Goal: Task Accomplishment & Management: Manage account settings

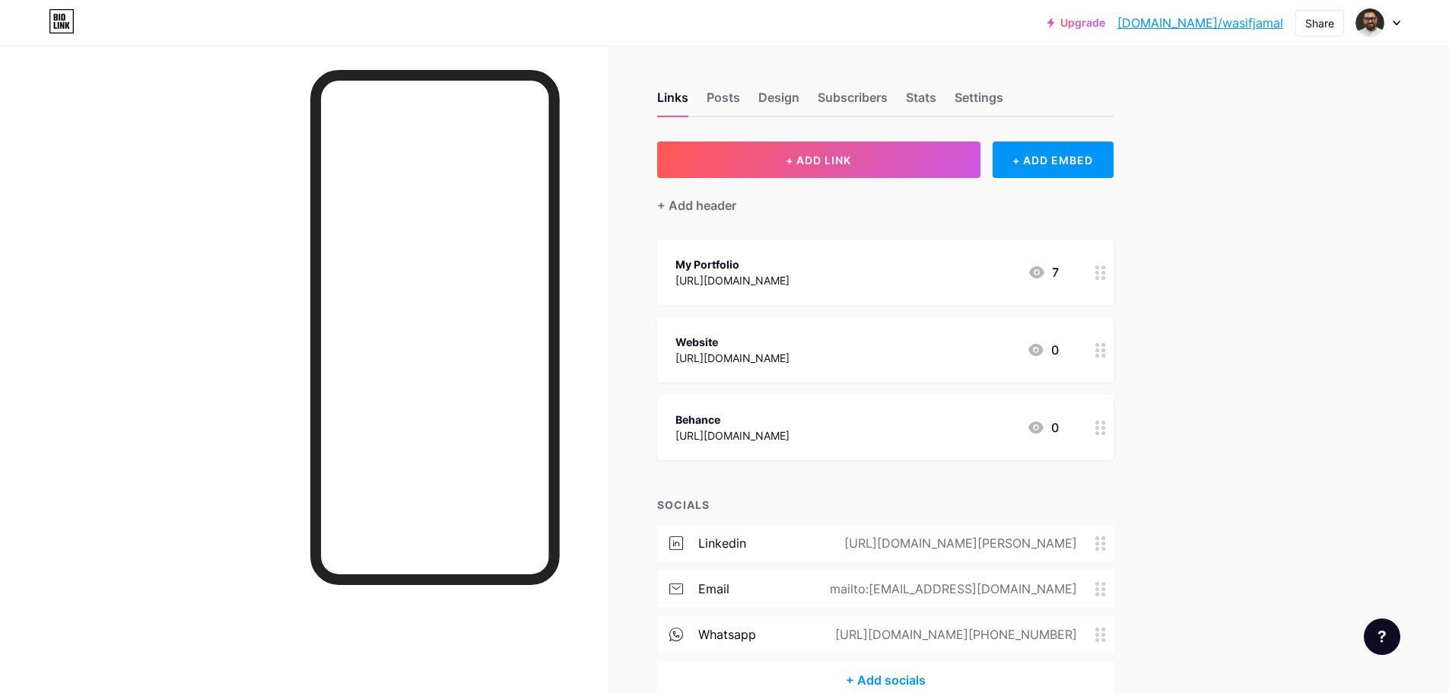
click at [747, 264] on div "My Portfolio" at bounding box center [733, 264] width 114 height 16
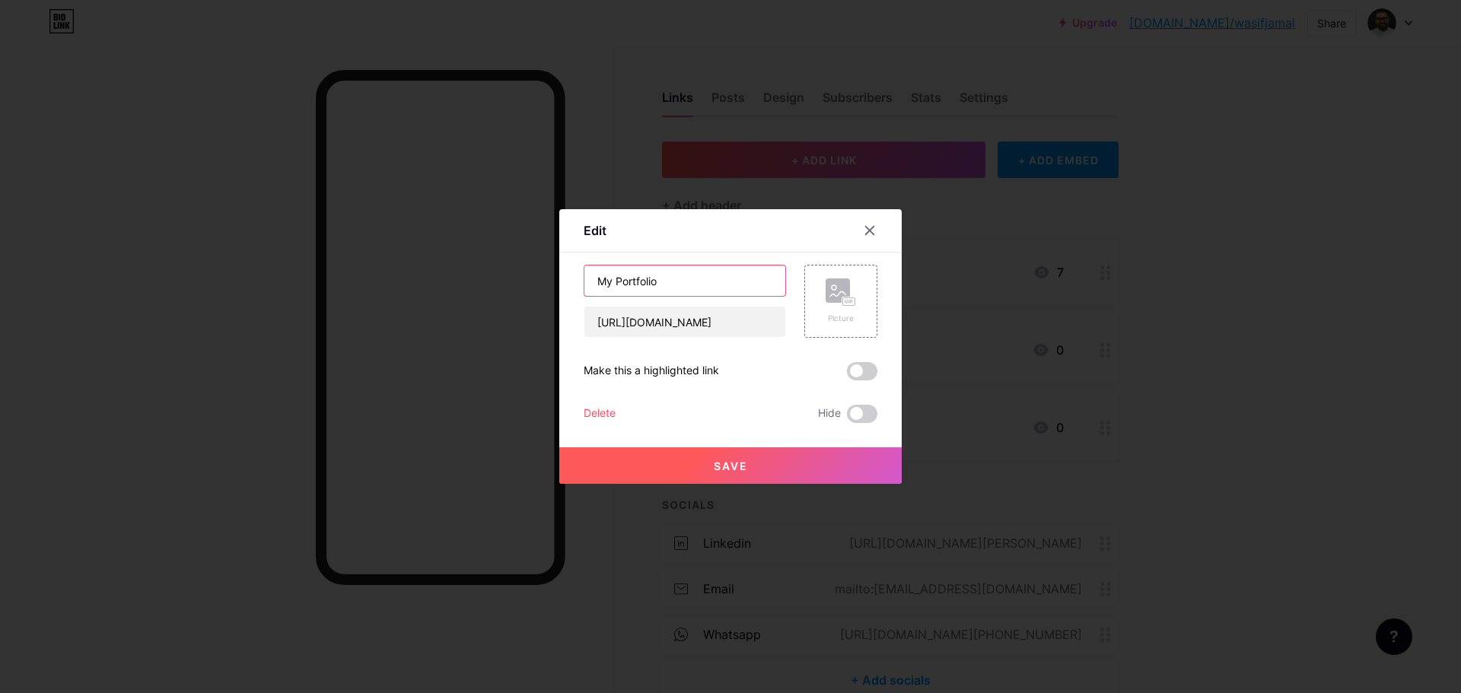
click at [684, 282] on input "My Portfolio" at bounding box center [684, 280] width 201 height 30
type input "My Portfolio (Shorter Version)"
click at [729, 467] on span "Save" at bounding box center [731, 465] width 34 height 13
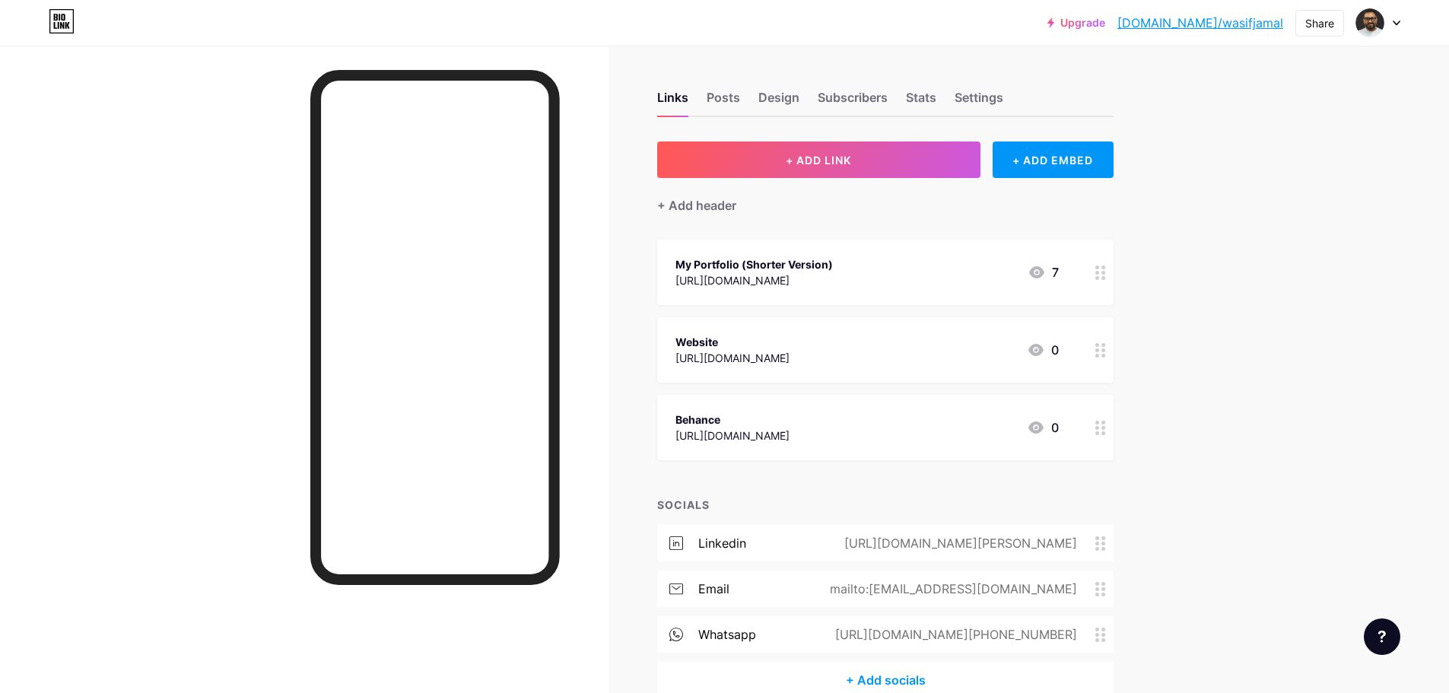
click at [833, 272] on div "[URL][DOMAIN_NAME]" at bounding box center [754, 280] width 157 height 16
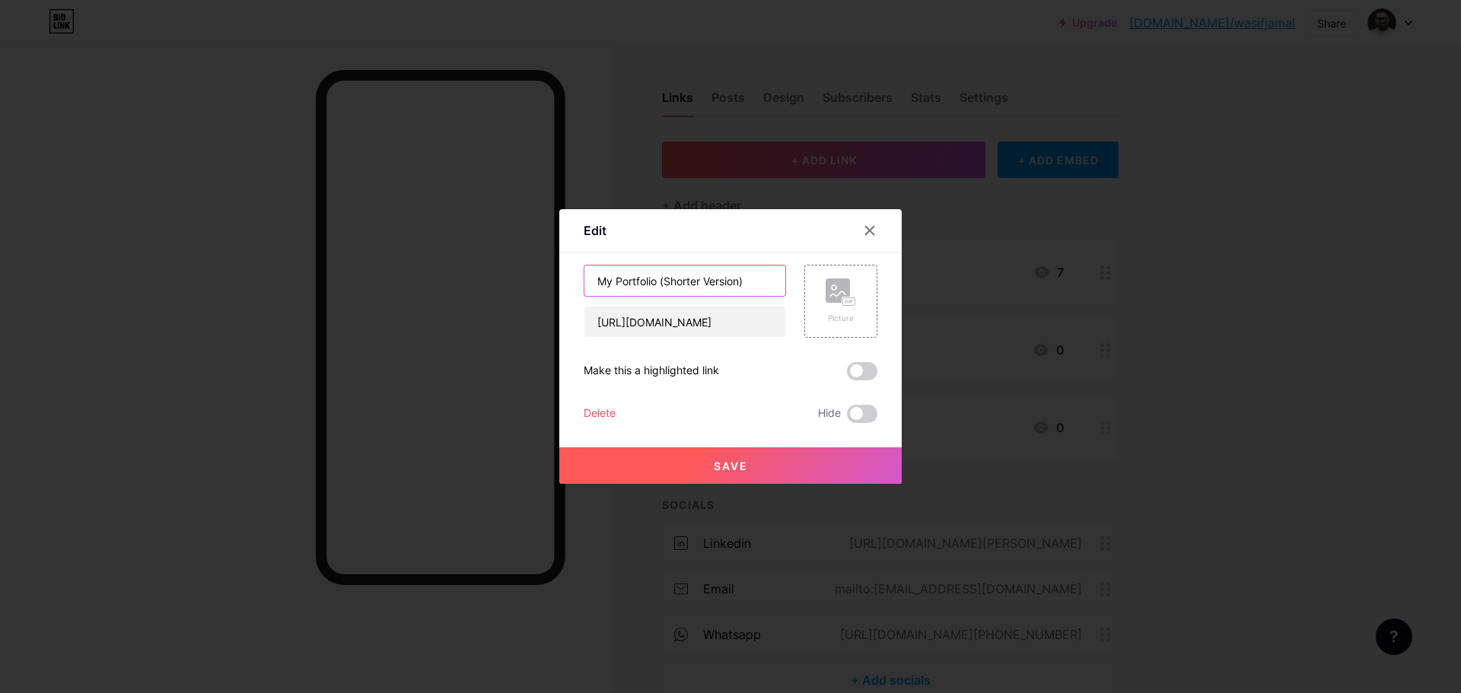
click at [662, 281] on input "My Portfolio (Shorter Version)" at bounding box center [684, 280] width 201 height 30
type input "My Portfolio (Shorter Version)"
click at [722, 464] on span "Save" at bounding box center [731, 465] width 34 height 13
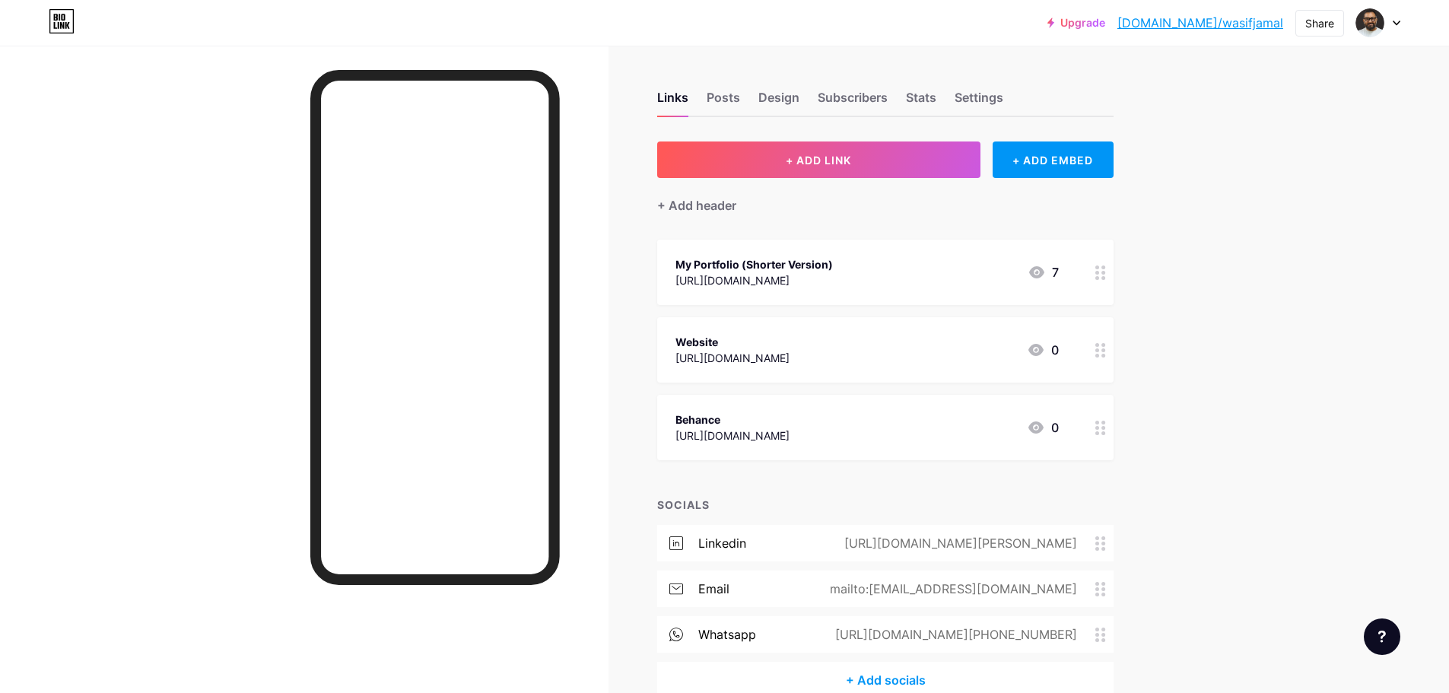
click at [790, 339] on div "Website" at bounding box center [733, 342] width 114 height 16
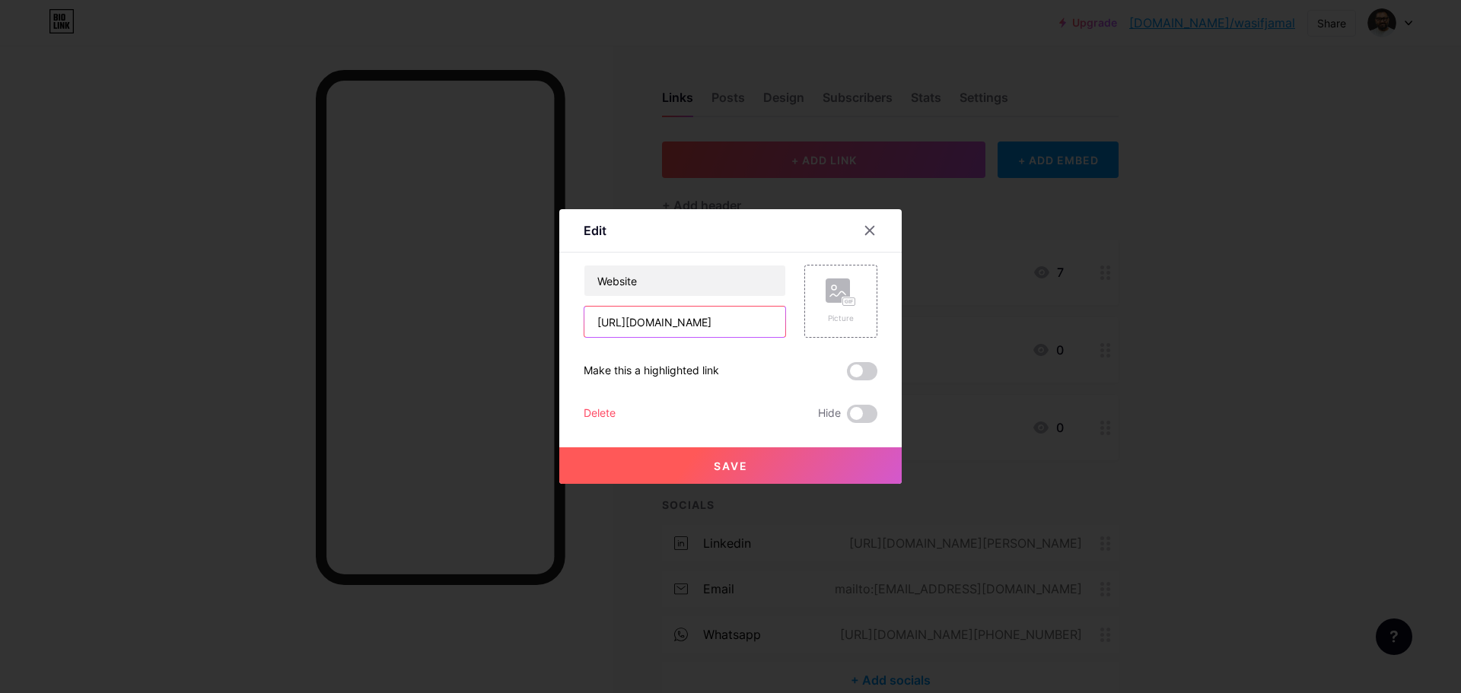
click at [738, 322] on input "[URL][DOMAIN_NAME]" at bounding box center [684, 322] width 201 height 30
paste input "wasif"
type input "[URL][DOMAIN_NAME]"
click at [725, 464] on span "Save" at bounding box center [731, 465] width 34 height 13
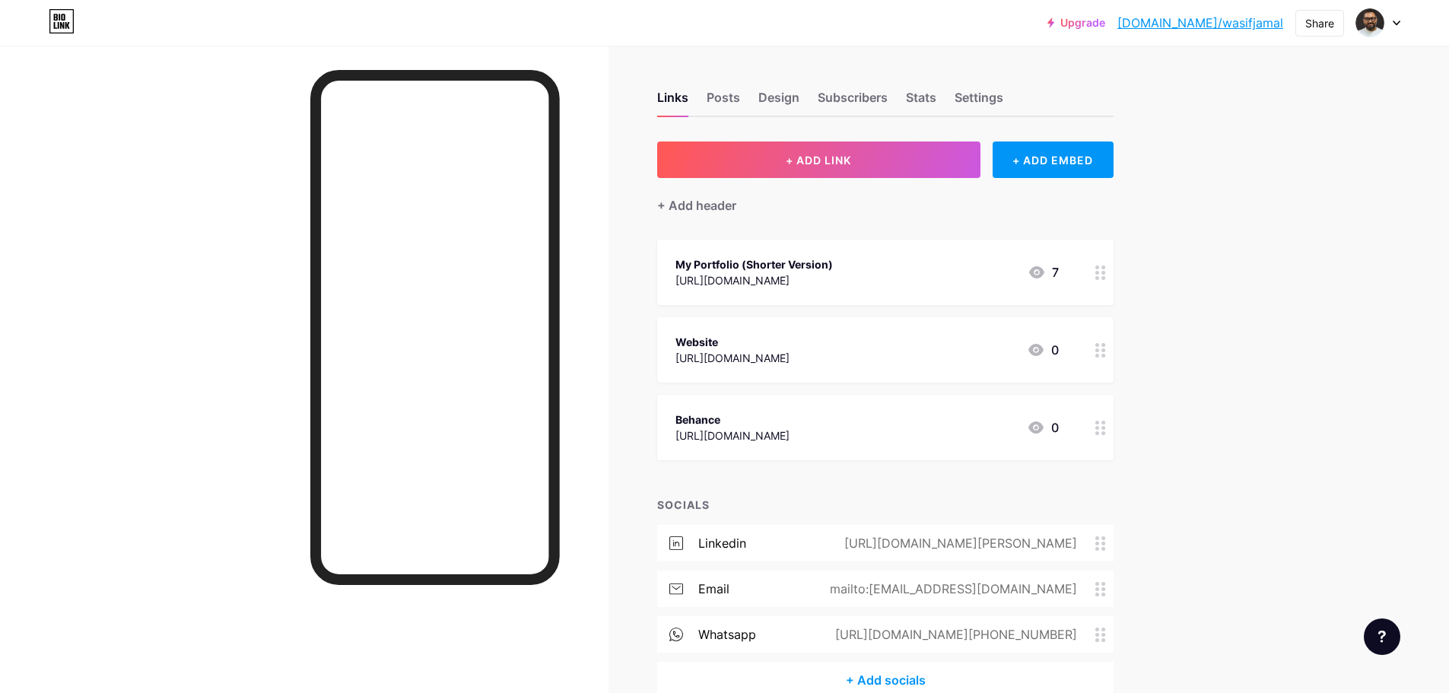
click at [827, 264] on div "My Portfolio (Shorter Version)" at bounding box center [754, 264] width 157 height 16
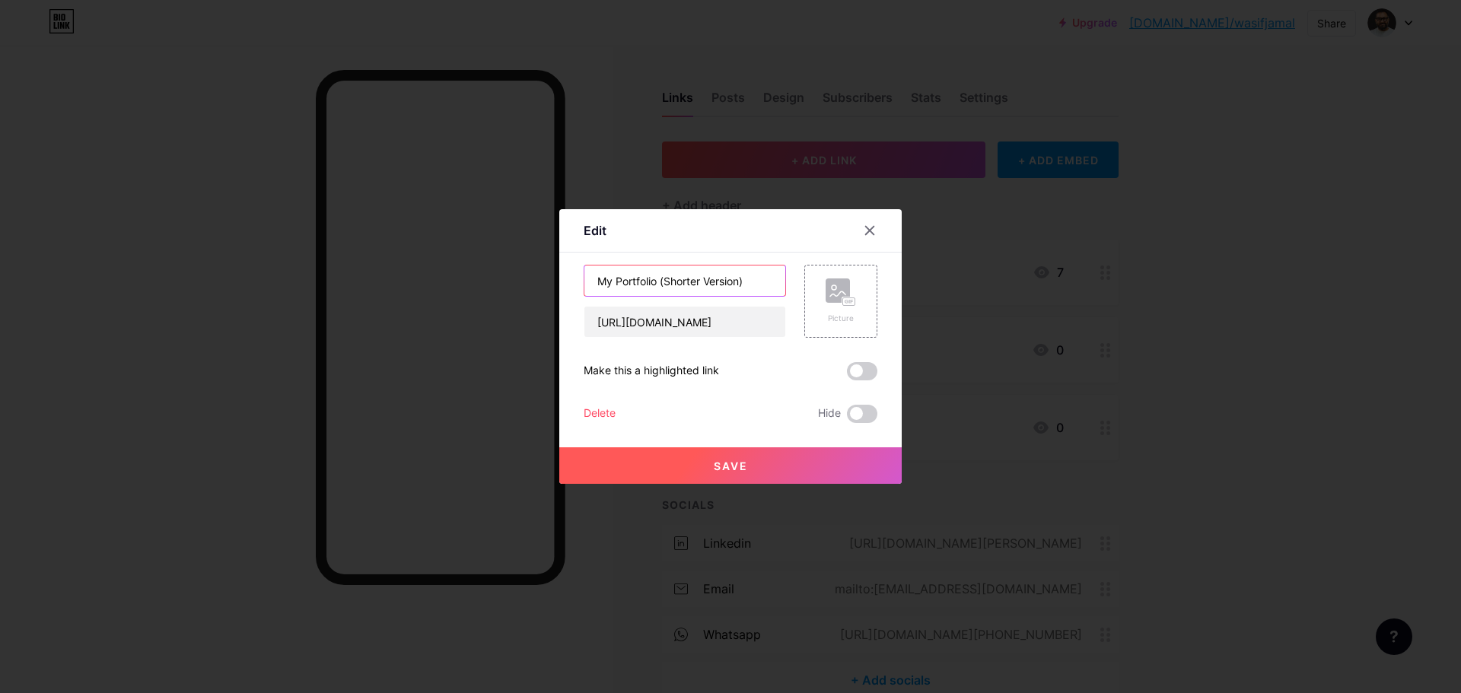
drag, startPoint x: 660, startPoint y: 279, endPoint x: 765, endPoint y: 281, distance: 104.2
click at [763, 281] on input "My Portfolio (Shorter Version)" at bounding box center [684, 280] width 201 height 30
type input "My Portfolio"
click at [863, 231] on icon at bounding box center [869, 230] width 12 height 12
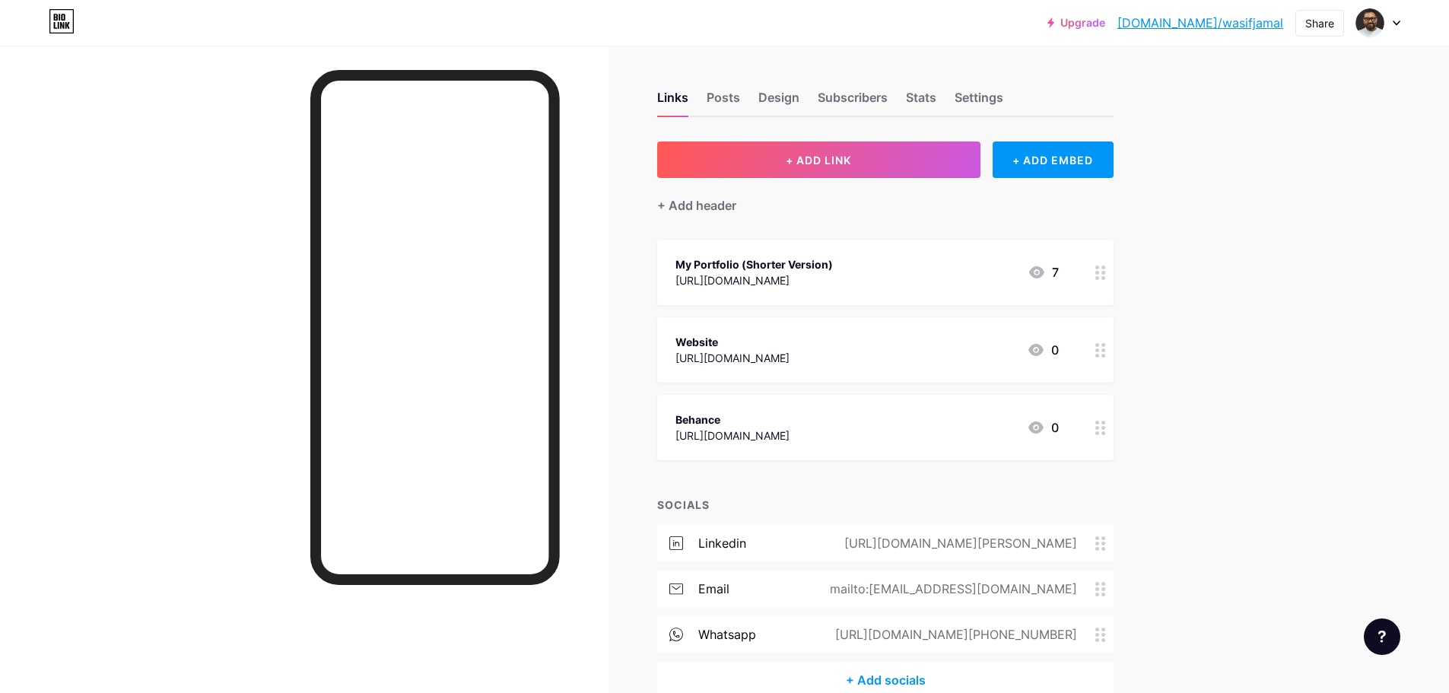
click at [771, 281] on div "[URL][DOMAIN_NAME]" at bounding box center [754, 280] width 157 height 16
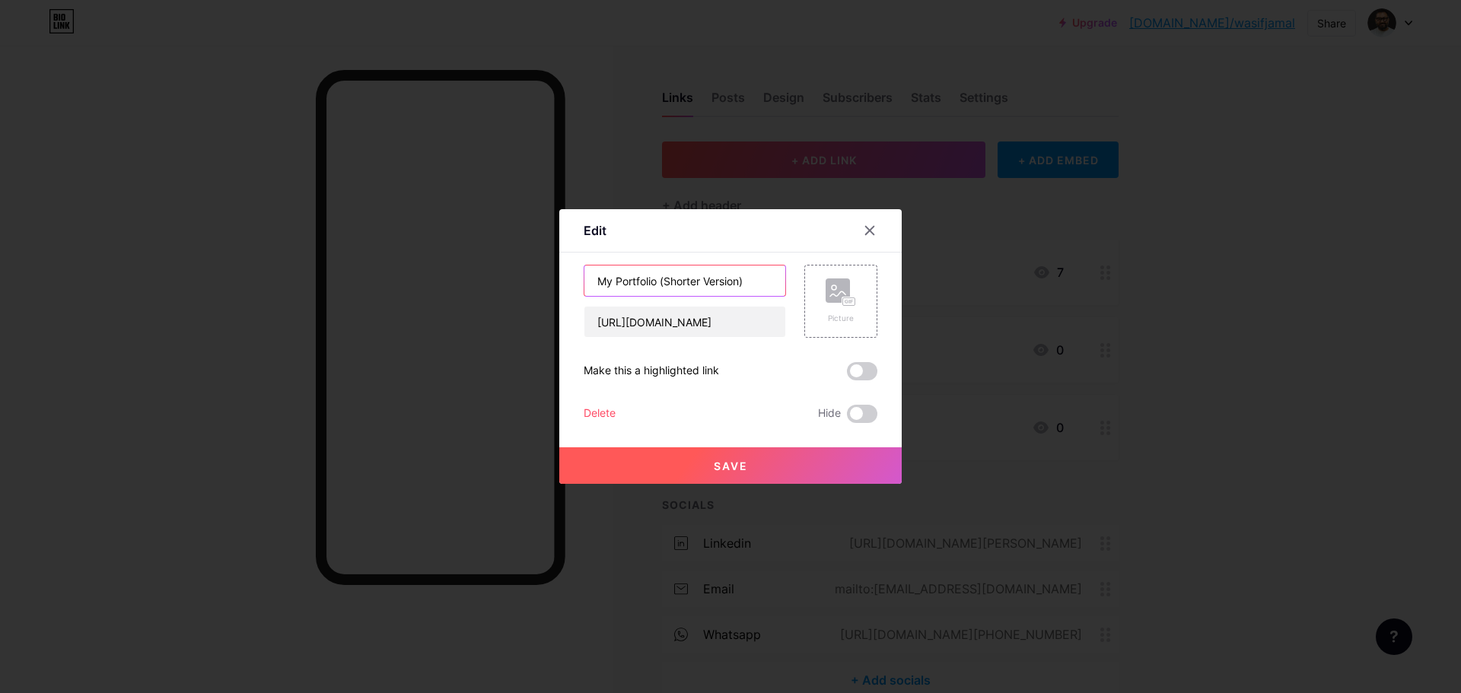
drag, startPoint x: 660, startPoint y: 281, endPoint x: 785, endPoint y: 291, distance: 125.9
click at [785, 291] on div "My Portfolio (Shorter Version)" at bounding box center [684, 281] width 202 height 32
type input "My Portfolio"
click at [734, 466] on span "Save" at bounding box center [731, 465] width 34 height 13
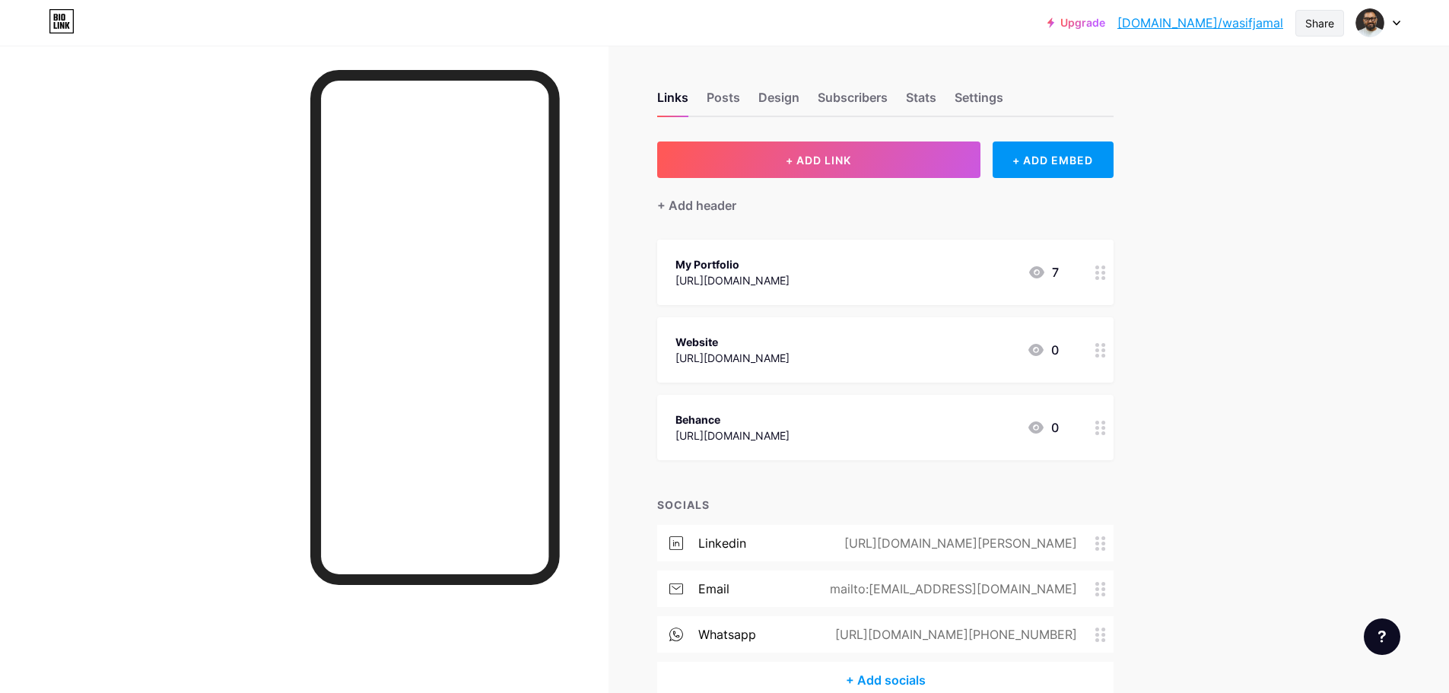
click at [1334, 31] on div "Share" at bounding box center [1320, 23] width 49 height 27
click at [1223, 73] on div "Copy link" at bounding box center [1230, 78] width 227 height 37
drag, startPoint x: 1250, startPoint y: 92, endPoint x: 1286, endPoint y: 84, distance: 37.5
click at [1250, 92] on div "Copy link" at bounding box center [1230, 78] width 227 height 37
click at [251, 205] on div at bounding box center [304, 392] width 609 height 693
